Goal: Information Seeking & Learning: Learn about a topic

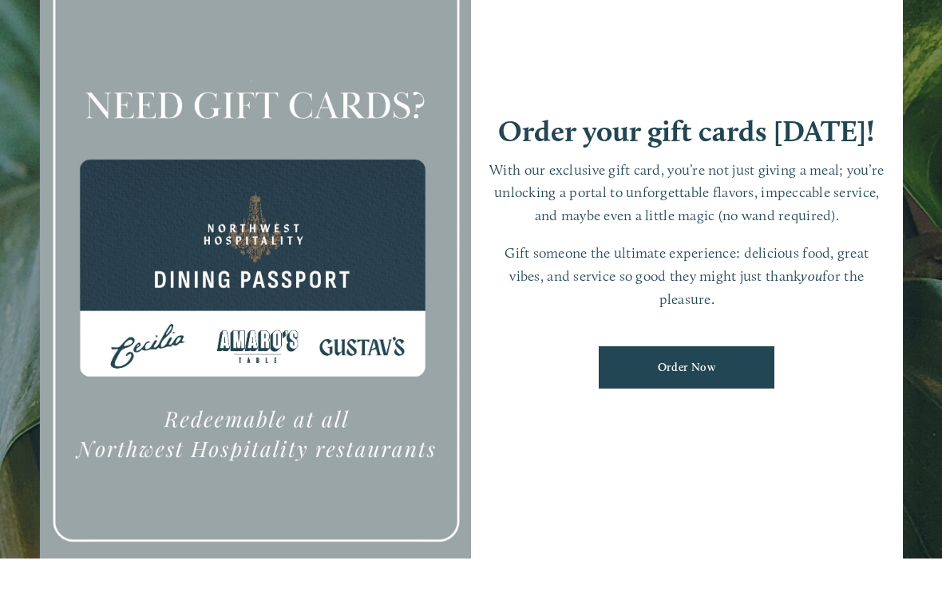
scroll to position [34, 0]
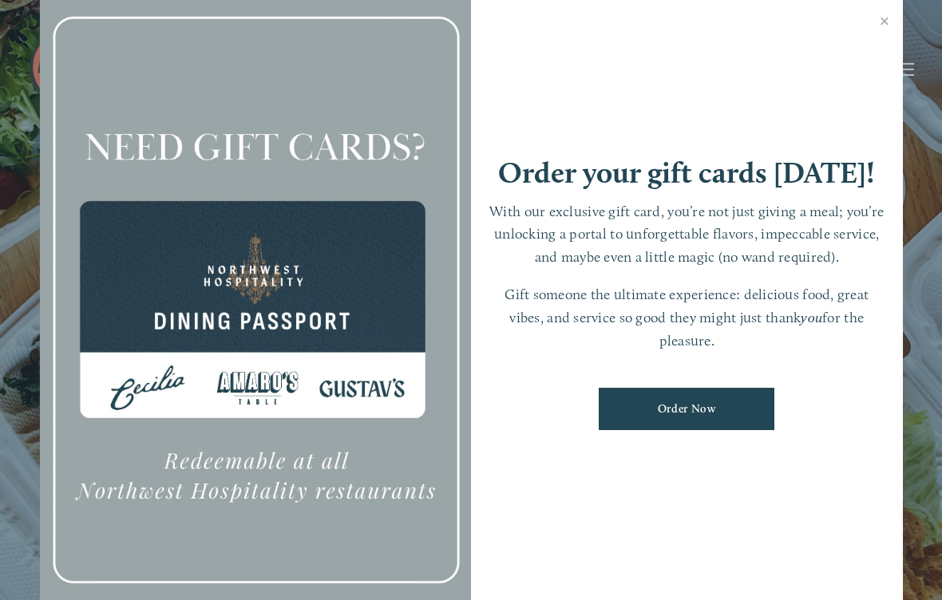
click at [889, 31] on link "Close" at bounding box center [885, 23] width 31 height 45
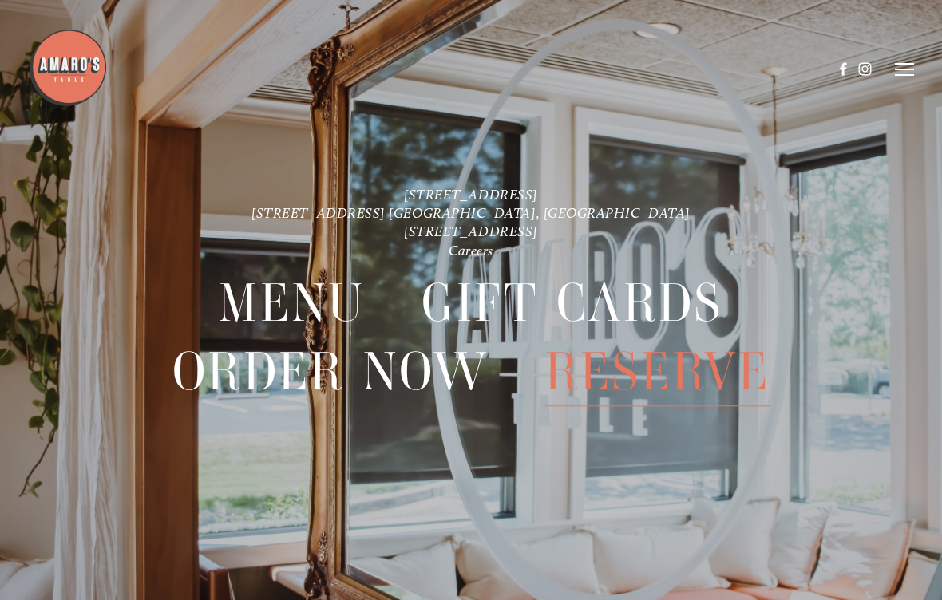
click at [318, 287] on span "Menu" at bounding box center [292, 303] width 146 height 69
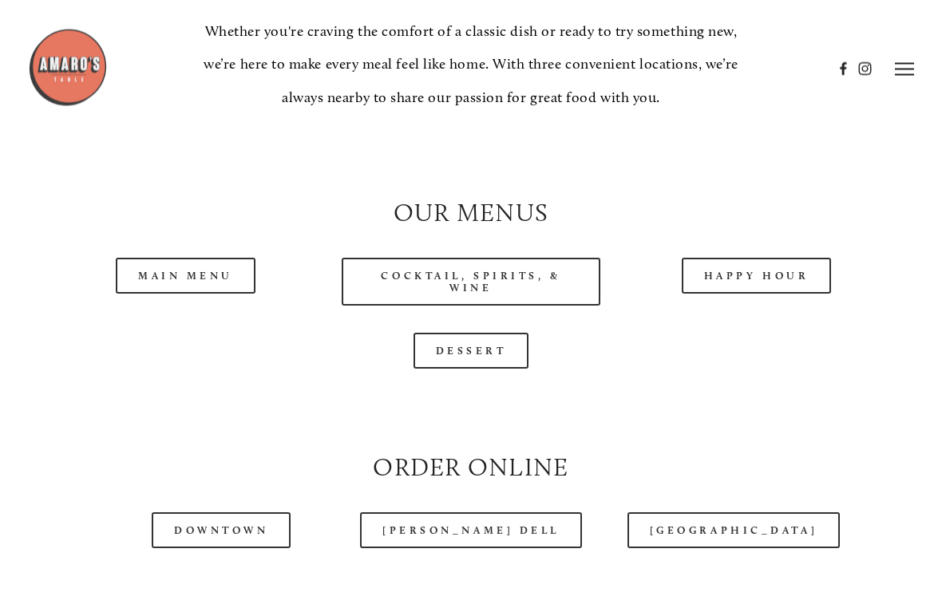
scroll to position [1296, 0]
click at [771, 294] on link "Happy Hour" at bounding box center [757, 276] width 150 height 36
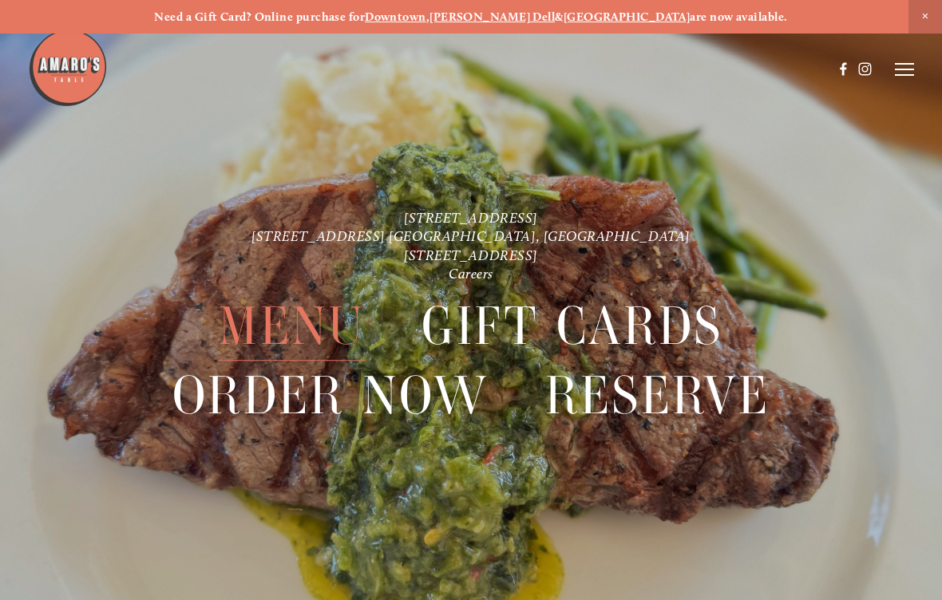
click at [314, 334] on span "Menu" at bounding box center [292, 327] width 146 height 69
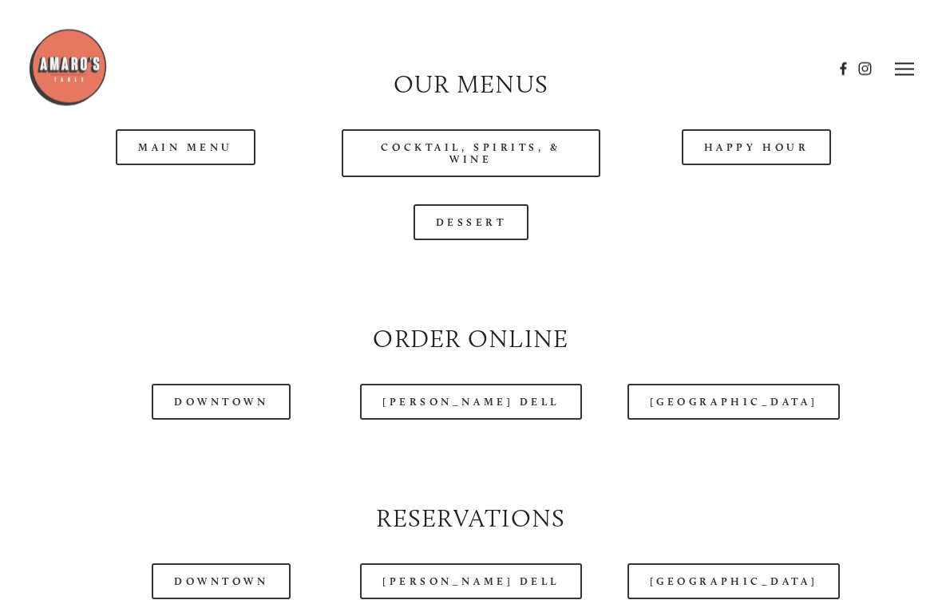
scroll to position [1424, 0]
click at [779, 165] on link "Happy Hour" at bounding box center [757, 147] width 150 height 36
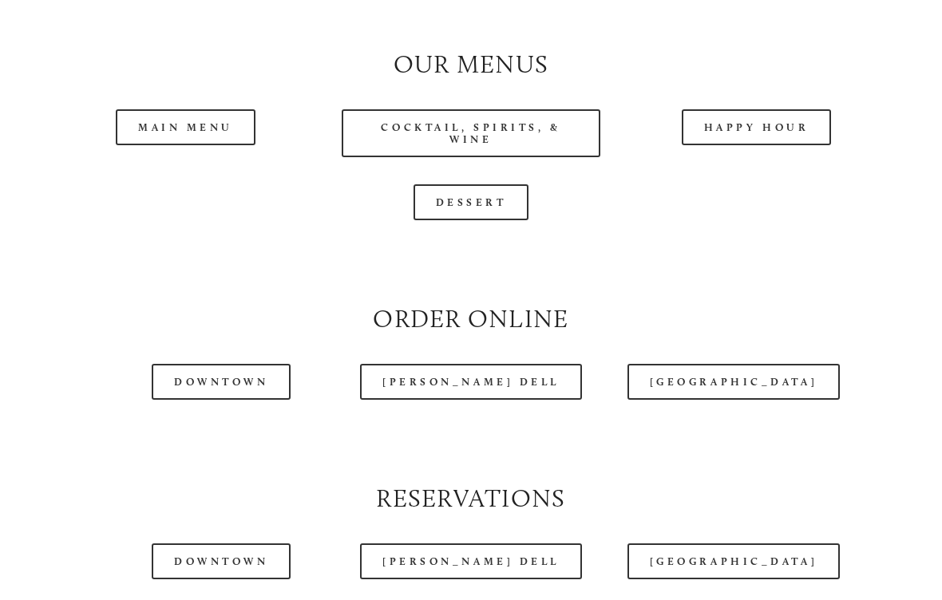
click at [217, 141] on link "Main Menu" at bounding box center [186, 127] width 140 height 36
